Goal: Information Seeking & Learning: Learn about a topic

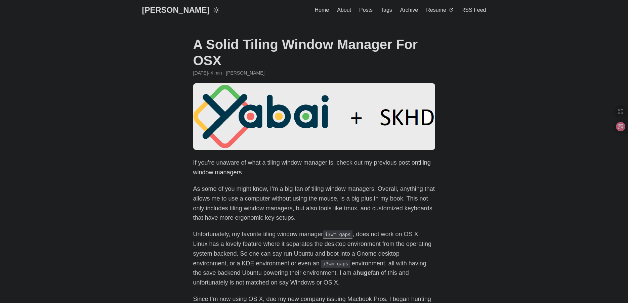
drag, startPoint x: 227, startPoint y: 58, endPoint x: 263, endPoint y: 61, distance: 36.1
click at [263, 61] on h1 "A Solid Tiling Window Manager For OSX" at bounding box center [314, 52] width 242 height 32
click at [308, 189] on p "As some of you might know, I’m a big fan of tiling window managers. Overall, an…" at bounding box center [314, 203] width 242 height 39
drag, startPoint x: 242, startPoint y: 41, endPoint x: 355, endPoint y: 58, distance: 113.6
click at [355, 58] on h1 "A Solid Tiling Window Manager For OSX" at bounding box center [314, 52] width 242 height 32
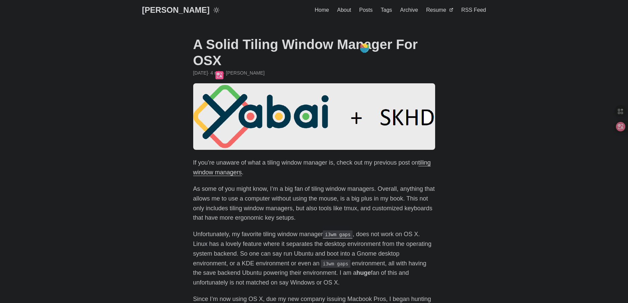
copy h1 "Tiling Window Manager For OSX"
